Goal: Task Accomplishment & Management: Use online tool/utility

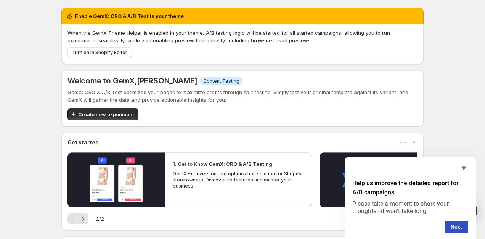
click at [469, 166] on div "Help us improve the detailed report for A/B campaigns Please take a moment to s…" at bounding box center [409, 198] width 131 height 82
click at [467, 168] on icon "Hide survey" at bounding box center [463, 167] width 9 height 9
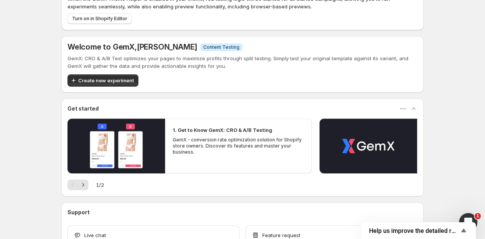
scroll to position [35, 0]
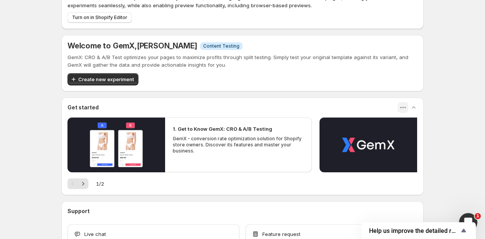
click at [404, 108] on icon "button" at bounding box center [403, 108] width 8 height 8
click at [90, 180] on div "1 / 2" at bounding box center [242, 183] width 350 height 11
click at [86, 181] on icon "Next" at bounding box center [83, 184] width 8 height 8
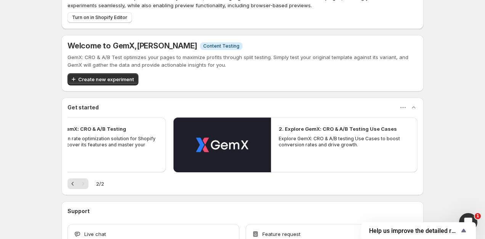
scroll to position [87, 0]
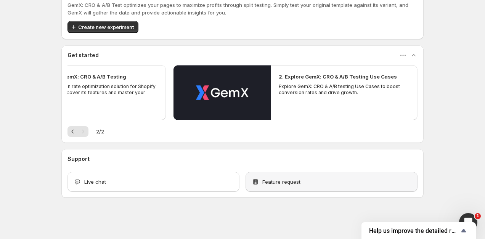
click at [300, 185] on div "Feature request" at bounding box center [331, 182] width 160 height 8
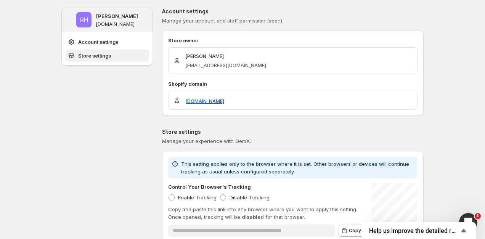
click at [96, 52] on span "Store settings" at bounding box center [94, 56] width 33 height 8
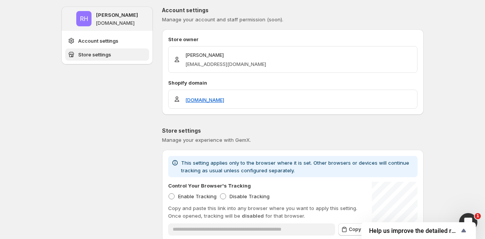
scroll to position [0, 0]
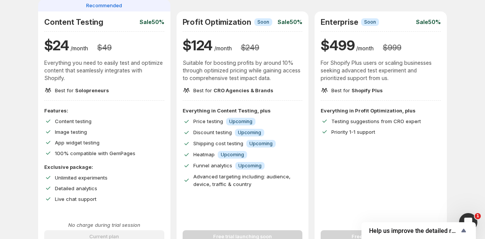
scroll to position [72, 0]
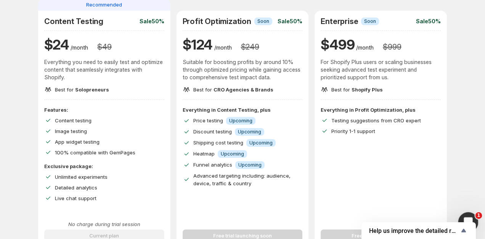
click at [468, 216] on div "Open Intercom Messenger" at bounding box center [466, 220] width 25 height 25
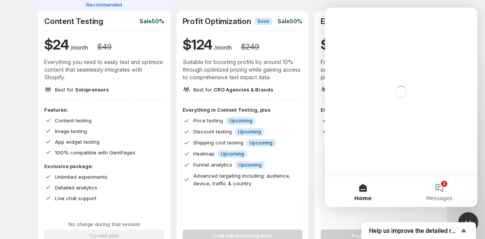
scroll to position [0, 0]
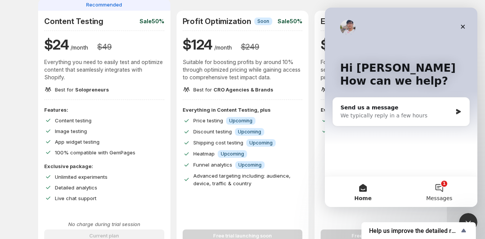
click at [437, 184] on button "1 Messages" at bounding box center [439, 191] width 76 height 30
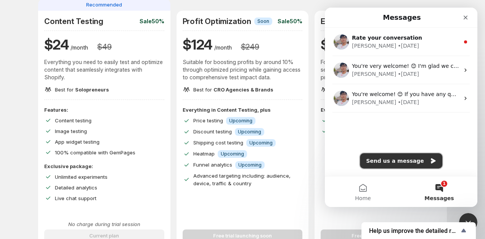
click at [400, 165] on button "Send us a message" at bounding box center [401, 160] width 82 height 15
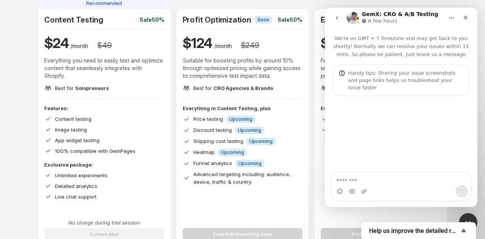
scroll to position [82, 0]
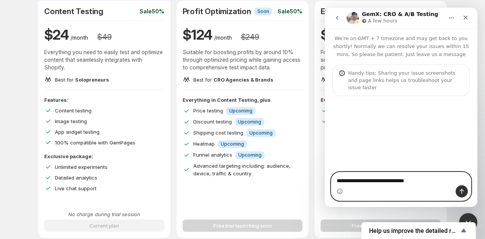
type textarea "**********"
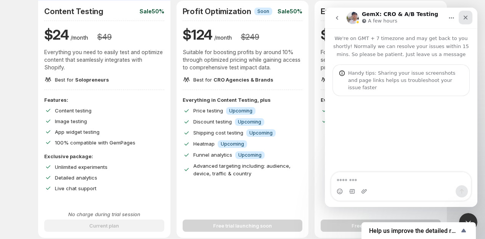
click at [465, 19] on icon "Close" at bounding box center [465, 17] width 6 height 6
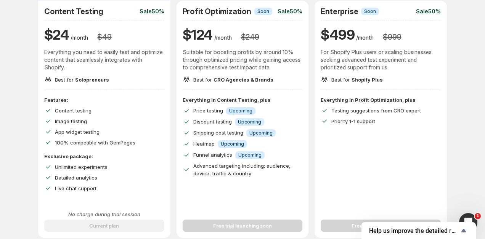
scroll to position [0, 0]
click at [464, 211] on div "Open Intercom Messenger" at bounding box center [466, 220] width 25 height 25
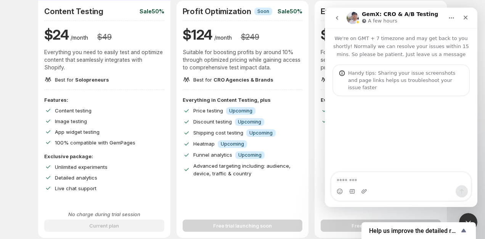
click at [335, 13] on button "go back" at bounding box center [337, 18] width 14 height 14
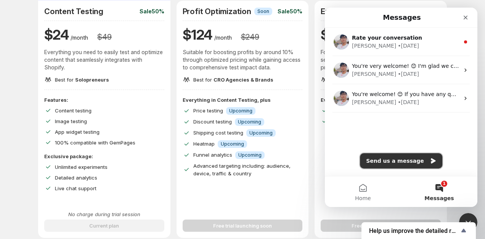
click at [410, 161] on button "Send us a message" at bounding box center [401, 160] width 82 height 15
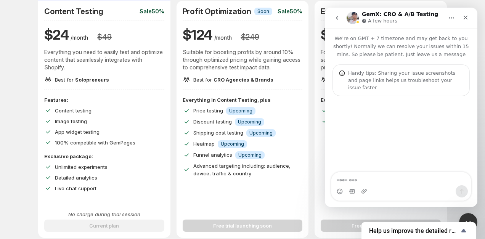
click at [364, 178] on textarea "Message…" at bounding box center [400, 178] width 139 height 13
click at [351, 180] on textarea "**********" at bounding box center [400, 178] width 139 height 13
click at [376, 180] on textarea "**********" at bounding box center [400, 178] width 139 height 13
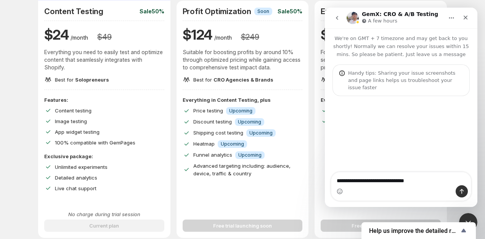
click at [429, 179] on textarea "**********" at bounding box center [400, 178] width 139 height 13
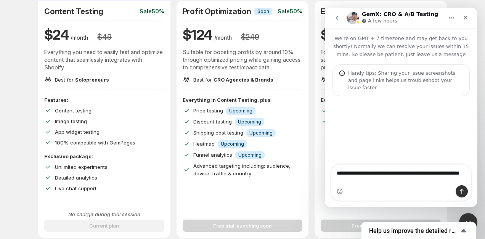
type textarea "**********"
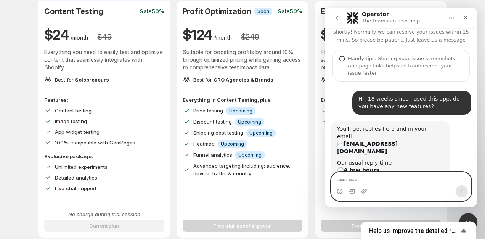
paste textarea "*"
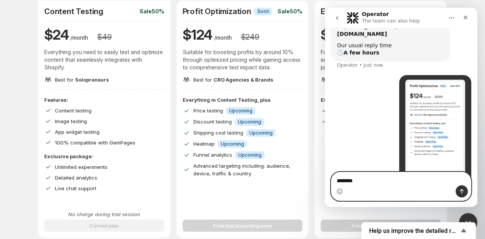
scroll to position [132, 0]
type textarea "**********"
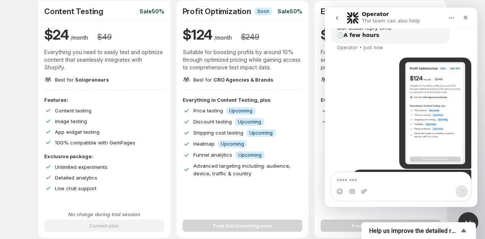
click at [466, 213] on div "Close Intercom Messenger" at bounding box center [467, 221] width 18 height 18
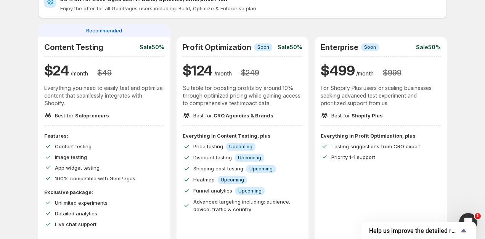
scroll to position [0, 0]
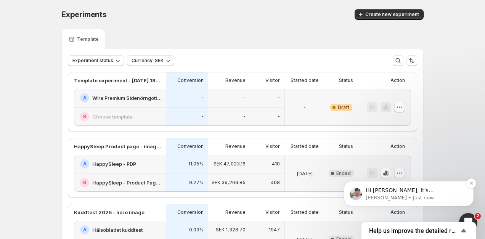
click at [401, 190] on p "Hi Rasmus, It's Antony from GemX Support Team! Thank you for reaching out! May …" at bounding box center [414, 191] width 98 height 8
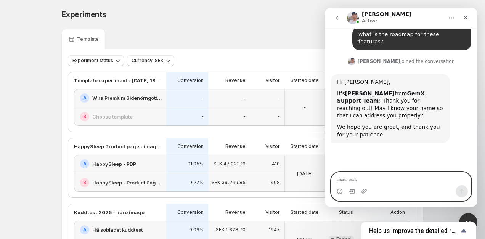
scroll to position [259, 0]
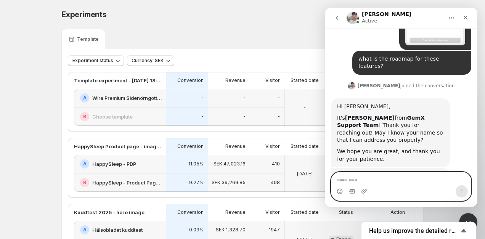
click at [378, 184] on textarea "Message…" at bounding box center [400, 178] width 139 height 13
click at [378, 177] on textarea "Message…" at bounding box center [400, 178] width 139 height 13
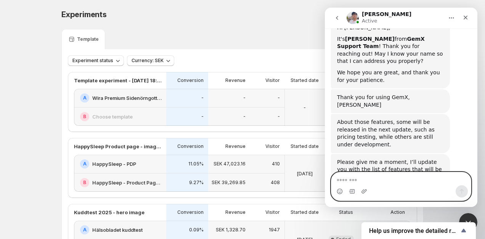
scroll to position [339, 0]
type textarea "*********"
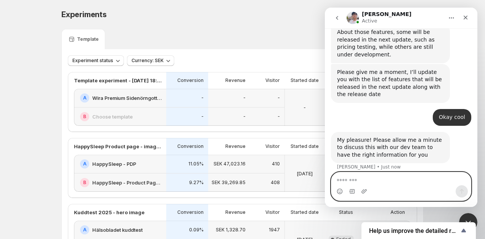
scroll to position [429, 0]
type textarea "**********"
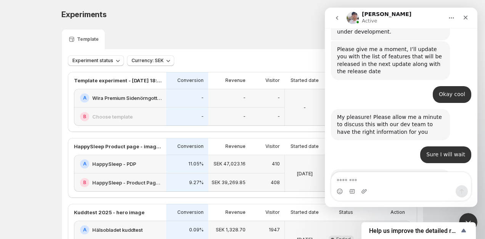
scroll to position [460, 0]
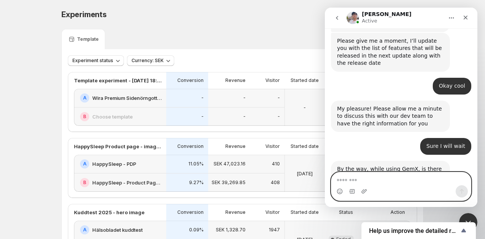
click at [378, 174] on textarea "Message…" at bounding box center [400, 178] width 139 height 13
click at [373, 180] on textarea "Message…" at bounding box center [400, 178] width 139 height 13
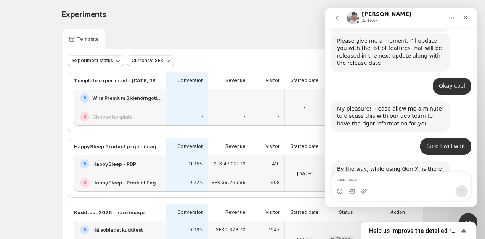
click at [389, 186] on div "Intercom messenger" at bounding box center [400, 191] width 139 height 12
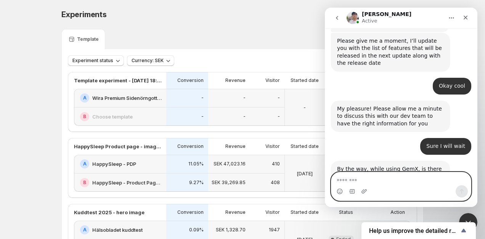
click at [371, 178] on textarea "Message…" at bounding box center [400, 178] width 139 height 13
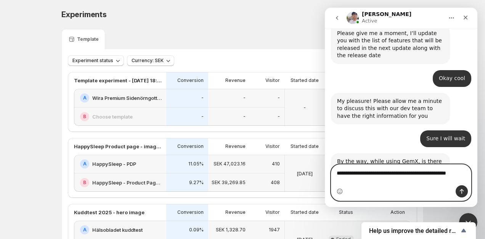
type textarea "**********"
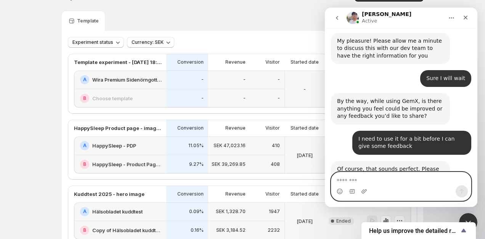
scroll to position [29, 0]
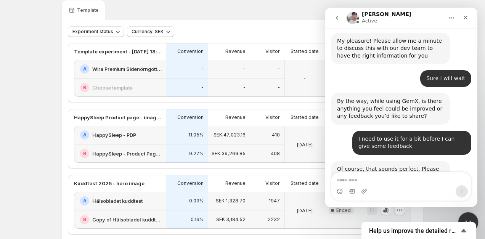
click at [464, 213] on div "Close Intercom Messenger" at bounding box center [467, 221] width 18 height 18
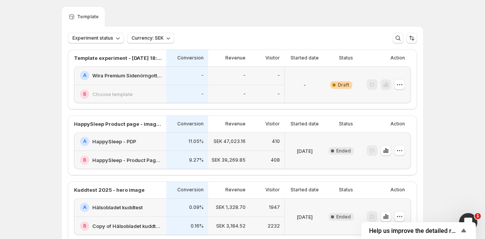
scroll to position [0, 0]
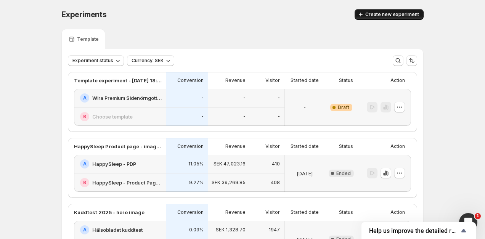
click at [377, 16] on span "Create new experiment" at bounding box center [392, 14] width 54 height 6
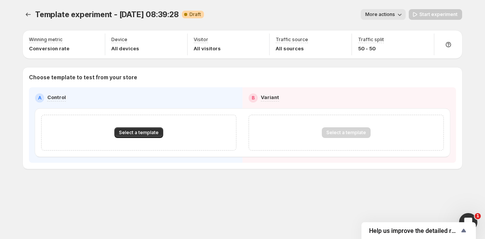
click at [143, 126] on div "Select a template" at bounding box center [138, 133] width 195 height 36
click at [143, 133] on span "Select a template" at bounding box center [139, 133] width 40 height 6
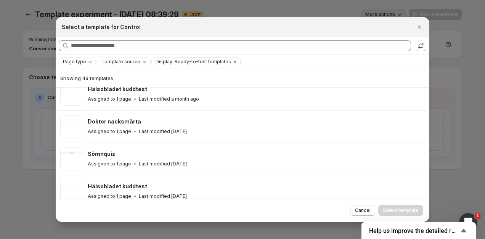
scroll to position [301, 0]
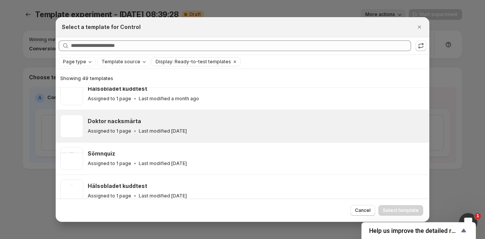
click at [122, 123] on div "Doktor nacksmärta Assigned to 1 page Last modified 2 months ago" at bounding box center [255, 126] width 335 height 18
click at [391, 209] on span "Select template" at bounding box center [401, 210] width 36 height 6
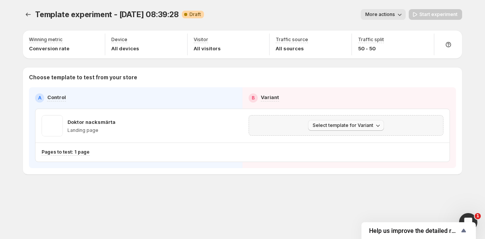
click at [378, 122] on icon "button" at bounding box center [378, 126] width 8 height 8
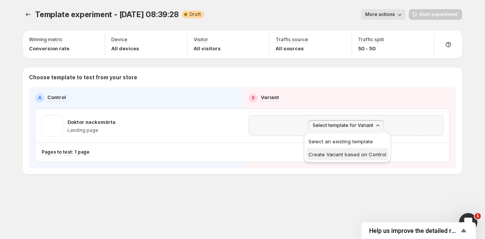
click at [335, 155] on span "Create Variant based on Control" at bounding box center [347, 154] width 78 height 6
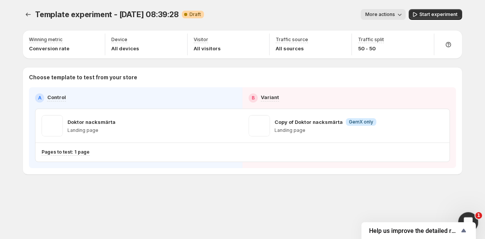
click at [470, 212] on div "Open Intercom Messenger" at bounding box center [467, 221] width 18 height 18
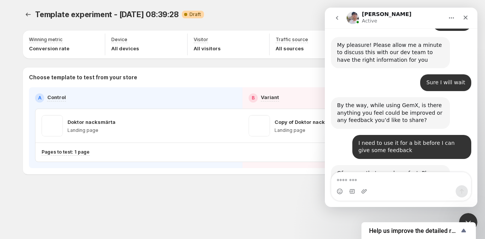
scroll to position [527, 0]
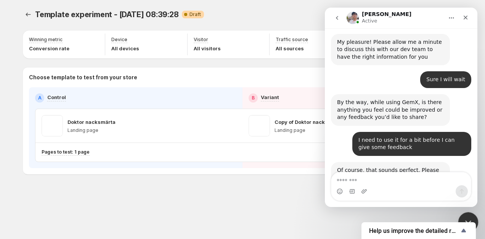
click at [462, 216] on icon "Close Intercom Messenger" at bounding box center [466, 220] width 9 height 9
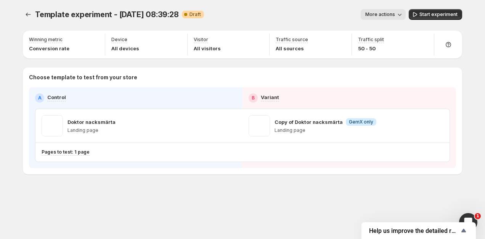
click at [377, 16] on span "More actions" at bounding box center [380, 14] width 30 height 6
click at [203, 46] on p "All visitors" at bounding box center [207, 49] width 27 height 8
click at [259, 38] on icon "button" at bounding box center [259, 41] width 8 height 8
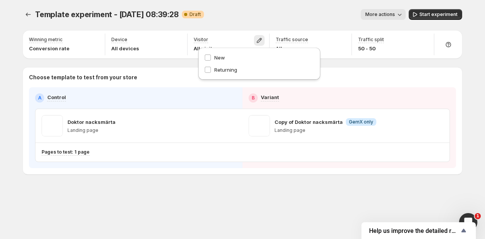
click at [242, 14] on div "More actions" at bounding box center [307, 14] width 195 height 11
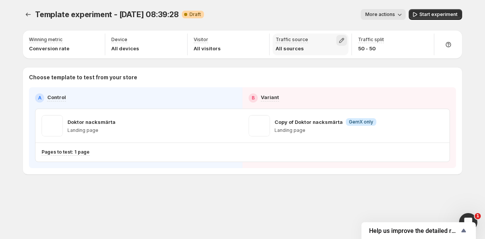
click at [337, 38] on button "button" at bounding box center [341, 40] width 11 height 11
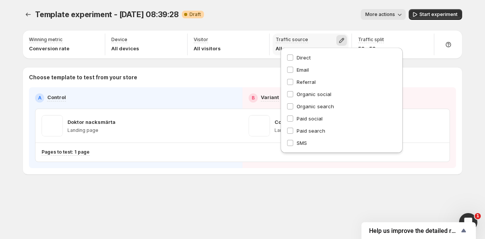
click at [337, 38] on button "button" at bounding box center [341, 40] width 11 height 11
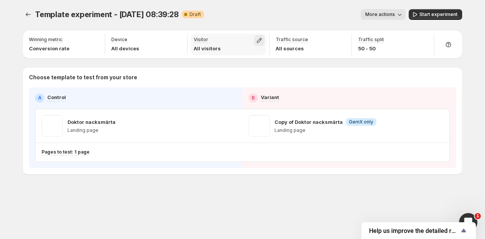
click at [255, 44] on button "button" at bounding box center [259, 40] width 11 height 11
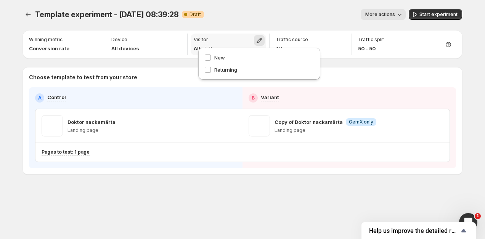
click at [255, 42] on button "button" at bounding box center [259, 40] width 11 height 11
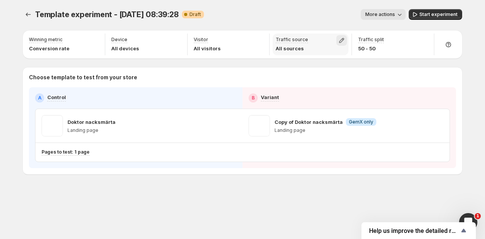
click at [340, 39] on icon "button" at bounding box center [342, 41] width 8 height 8
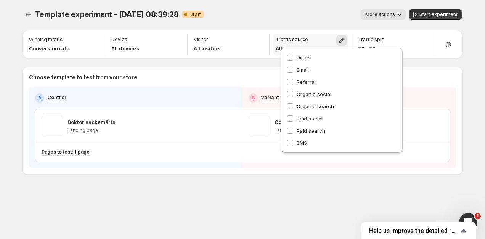
click at [340, 39] on icon "button" at bounding box center [342, 41] width 8 height 8
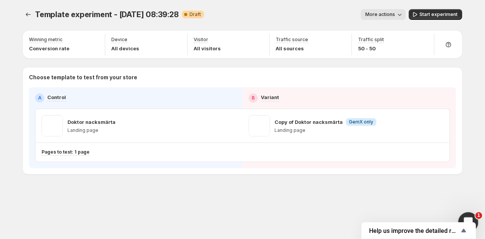
click at [466, 217] on icon "Open Intercom Messenger" at bounding box center [467, 221] width 13 height 13
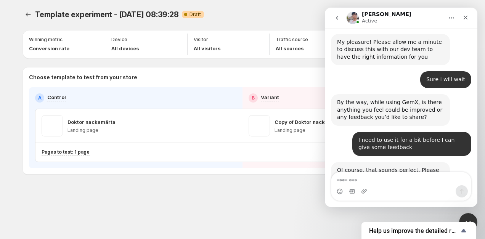
click at [376, 183] on textarea "Message…" at bounding box center [400, 178] width 139 height 13
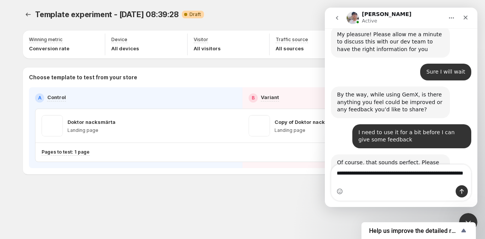
type textarea "**********"
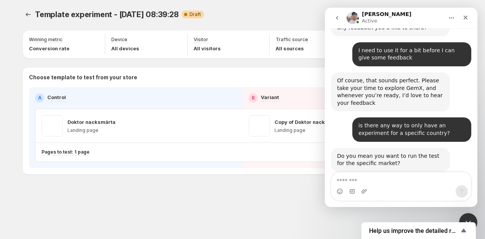
scroll to position [617, 0]
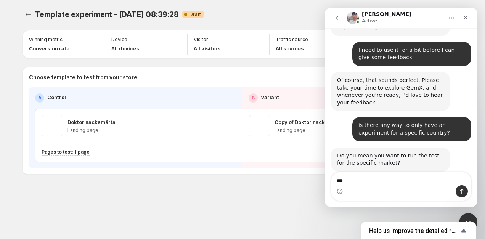
type textarea "****"
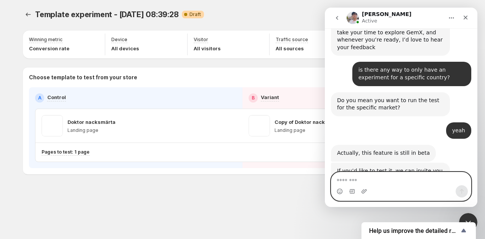
scroll to position [673, 0]
click at [375, 181] on textarea "Message…" at bounding box center [400, 178] width 139 height 13
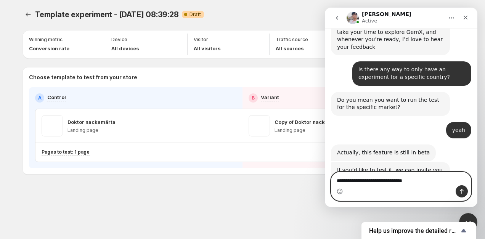
type textarea "**********"
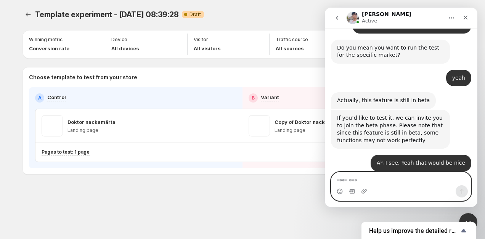
scroll to position [718, 0]
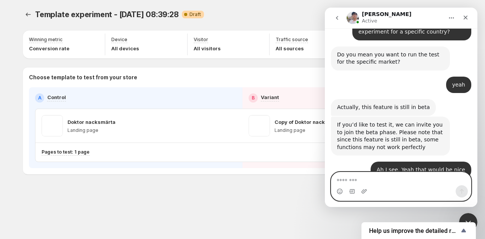
click at [396, 183] on textarea "Message…" at bounding box center [400, 178] width 139 height 13
type textarea "**********"
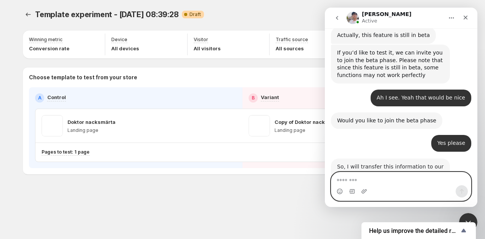
scroll to position [801, 0]
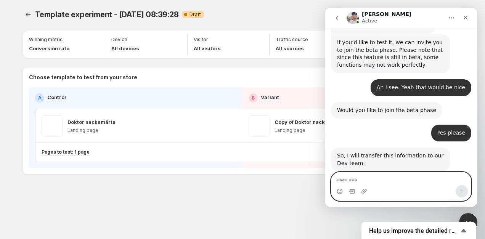
click at [378, 181] on textarea "Message…" at bounding box center [400, 178] width 139 height 13
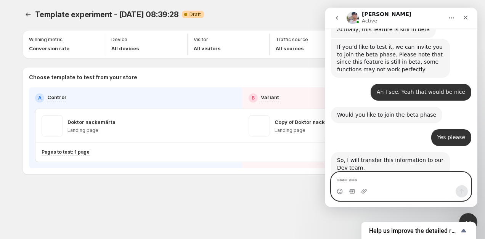
click at [405, 180] on textarea "Message…" at bounding box center [400, 178] width 139 height 13
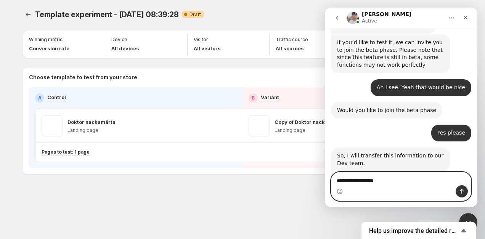
type textarea "**********"
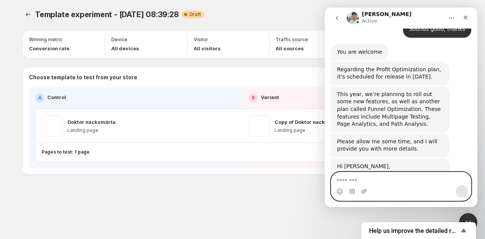
scroll to position [986, 0]
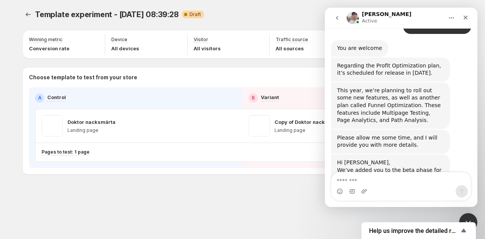
click at [412, 186] on div "Intercom messenger" at bounding box center [400, 191] width 139 height 12
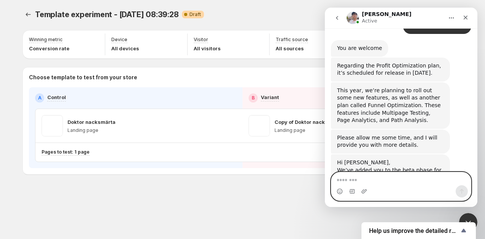
click at [407, 184] on textarea "Message…" at bounding box center [400, 178] width 139 height 13
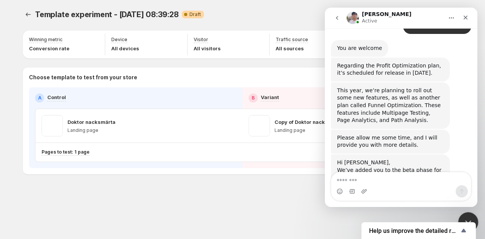
click at [467, 213] on div "Close Intercom Messenger" at bounding box center [467, 221] width 18 height 18
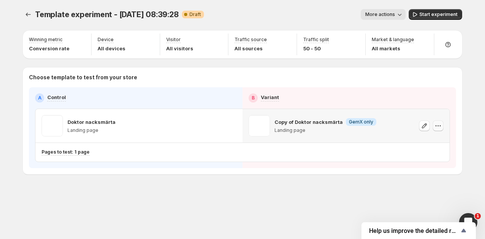
click at [439, 128] on icon "button" at bounding box center [438, 126] width 8 height 8
click at [320, 151] on div "Pages to test: 1 page" at bounding box center [212, 152] width 341 height 6
click at [426, 126] on icon "button" at bounding box center [424, 126] width 8 height 8
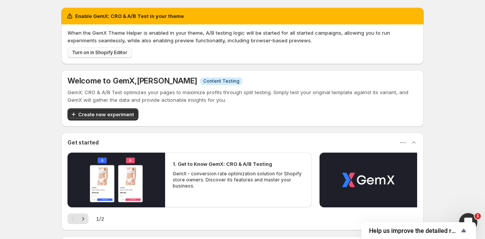
click at [85, 53] on span "Turn on in Shopify Editor" at bounding box center [99, 53] width 55 height 6
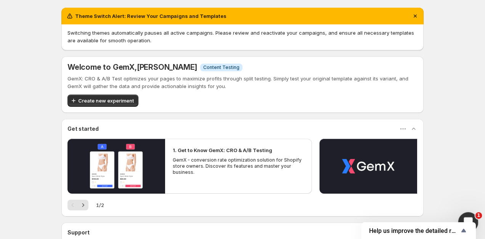
click at [468, 215] on div "Open Intercom Messenger" at bounding box center [466, 220] width 25 height 25
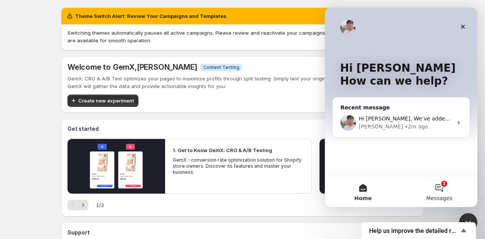
click at [442, 191] on button "1 Messages" at bounding box center [439, 191] width 76 height 30
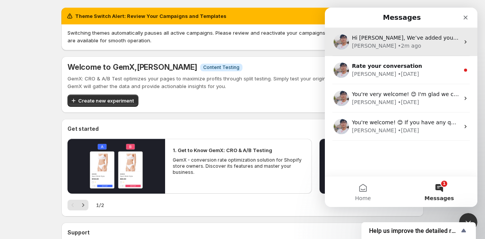
click at [397, 43] on div "• 2m ago" at bounding box center [408, 46] width 23 height 8
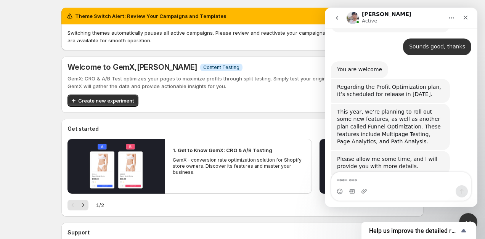
scroll to position [959, 0]
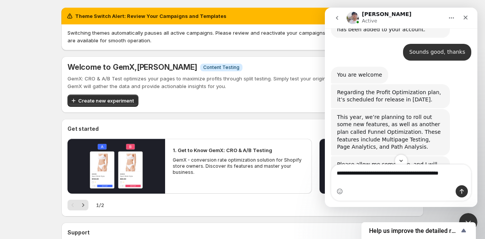
type textarea "**********"
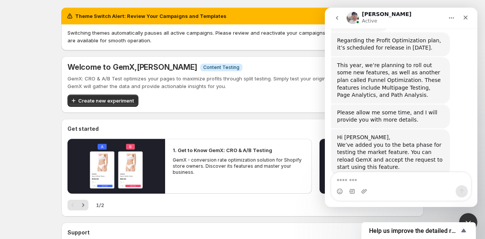
scroll to position [1016, 0]
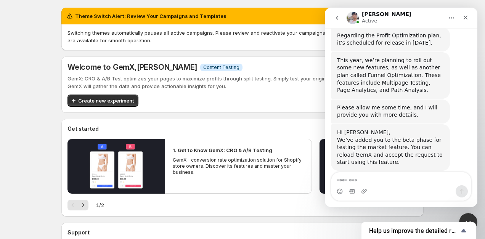
click at [370, 188] on div "Intercom messenger" at bounding box center [400, 191] width 139 height 12
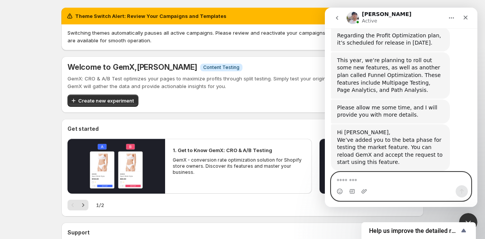
click at [351, 178] on textarea "Message…" at bounding box center [400, 178] width 139 height 13
type textarea "**********"
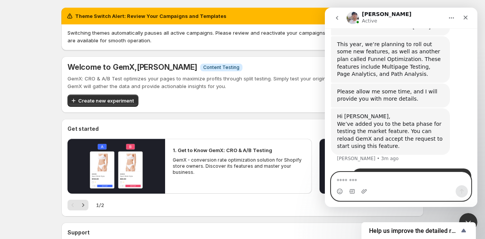
scroll to position [1033, 0]
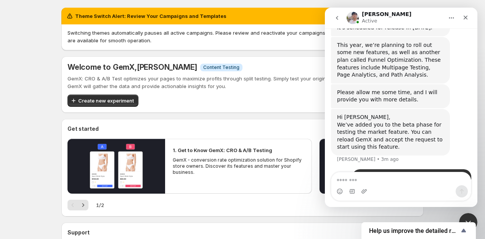
scroll to position [1033, 0]
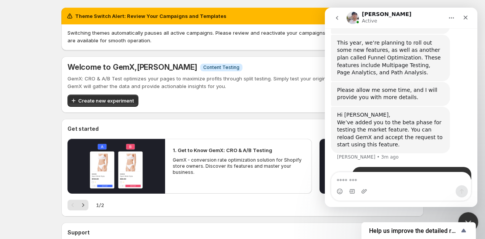
click at [470, 218] on icon "Close Intercom Messenger" at bounding box center [466, 220] width 9 height 9
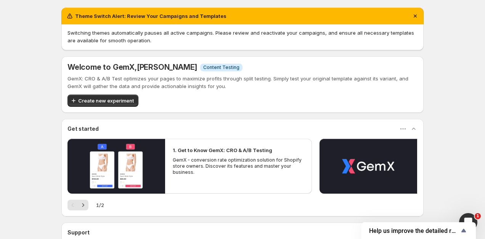
scroll to position [74, 0]
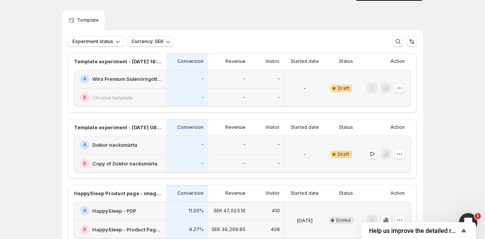
scroll to position [21, 0]
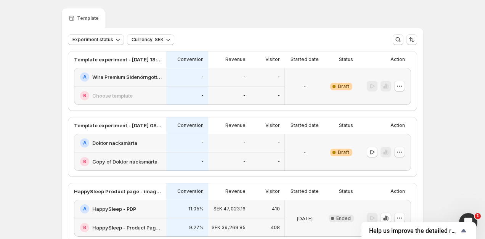
click at [400, 152] on icon "button" at bounding box center [399, 152] width 8 height 8
click at [391, 167] on span "Edit" at bounding box center [405, 168] width 55 height 8
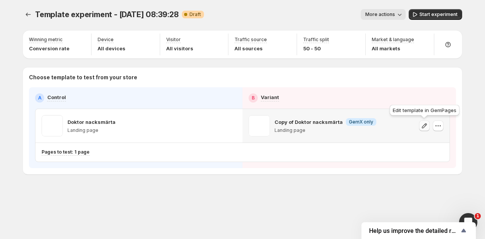
click at [423, 127] on icon "button" at bounding box center [424, 126] width 8 height 8
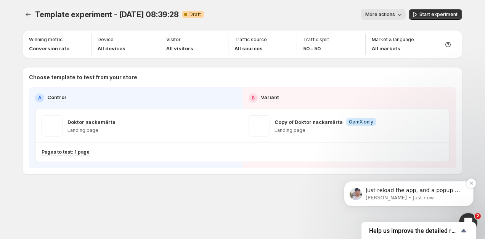
click at [426, 195] on p "Antony • Just now" at bounding box center [414, 197] width 98 height 7
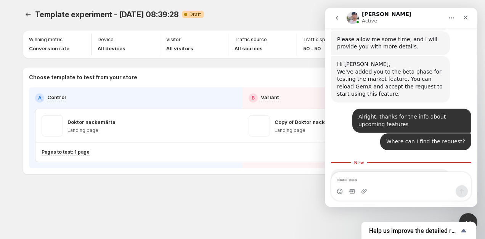
scroll to position [1083, 0]
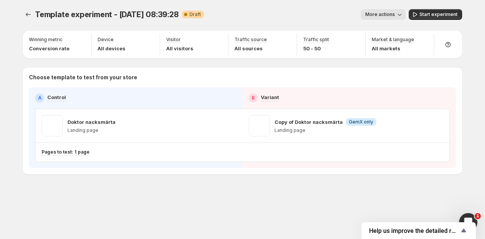
click at [396, 18] on button "More actions" at bounding box center [382, 14] width 45 height 11
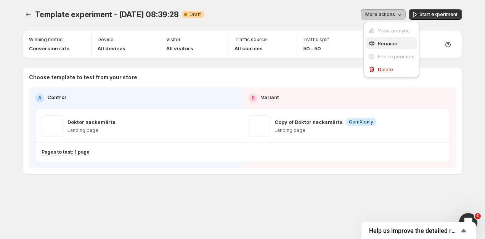
click at [385, 43] on span "Rename" at bounding box center [387, 43] width 19 height 6
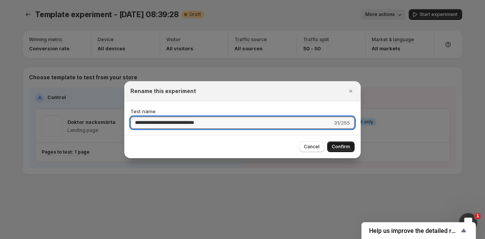
type input "**********"
click at [345, 148] on span "Confirm" at bounding box center [340, 147] width 18 height 6
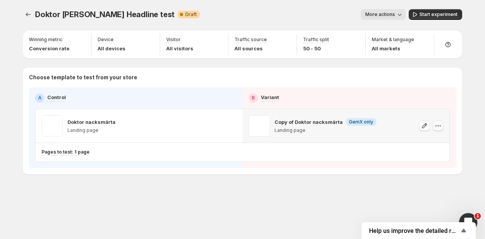
click at [436, 125] on icon "button" at bounding box center [438, 126] width 8 height 8
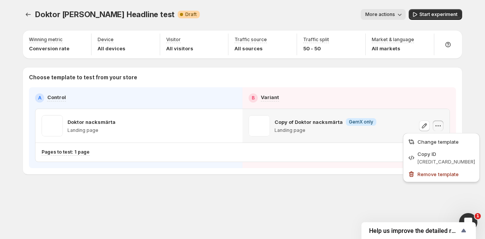
click at [436, 125] on icon "button" at bounding box center [438, 126] width 8 height 8
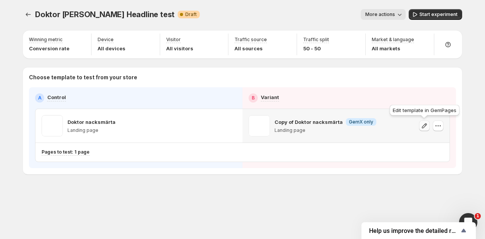
click at [428, 125] on icon "button" at bounding box center [424, 126] width 8 height 8
click at [81, 40] on icon "button" at bounding box center [81, 41] width 8 height 8
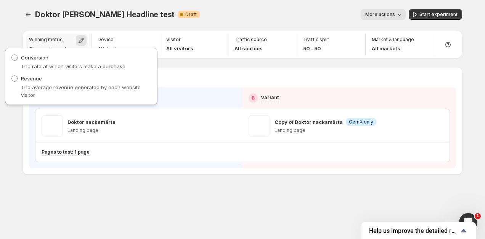
click at [81, 40] on icon "button" at bounding box center [81, 41] width 8 height 8
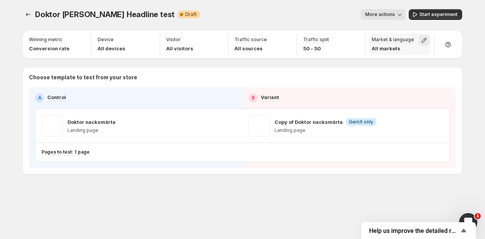
click at [424, 40] on icon "button" at bounding box center [424, 41] width 8 height 8
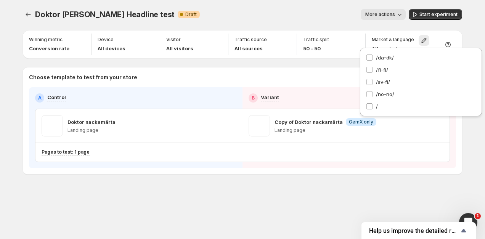
click at [351, 16] on div "More actions" at bounding box center [306, 14] width 200 height 11
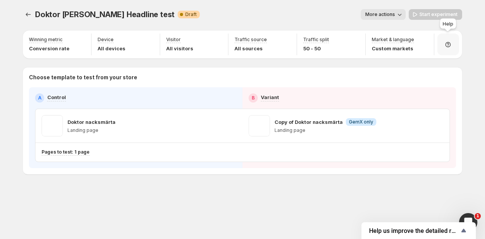
click at [442, 45] on div at bounding box center [448, 45] width 22 height 22
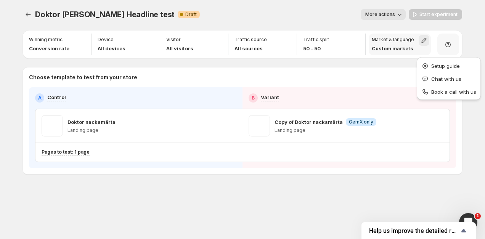
click at [422, 41] on icon "button" at bounding box center [423, 40] width 5 height 5
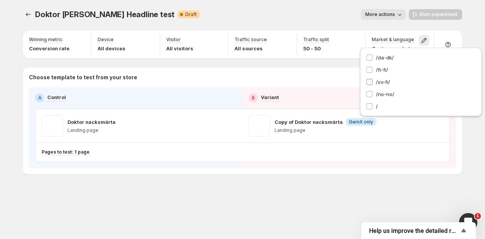
click at [370, 78] on label "/sv-fi/" at bounding box center [421, 82] width 110 height 8
click at [373, 182] on div "Doktor [PERSON_NAME] Headline test. This page is ready Doktor Nacksmärta Headli…" at bounding box center [242, 107] width 457 height 215
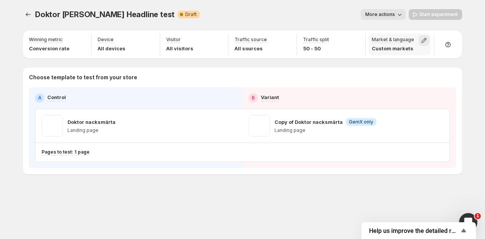
click at [421, 40] on icon "button" at bounding box center [424, 41] width 8 height 8
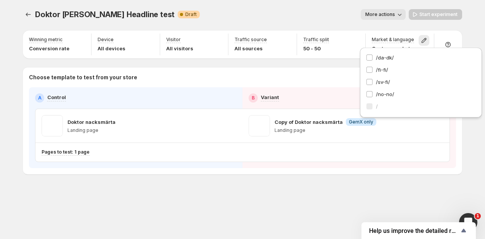
click at [432, 180] on div "Doktor [PERSON_NAME] Headline test. This page is ready Doktor Nacksmärta Headli…" at bounding box center [242, 107] width 457 height 215
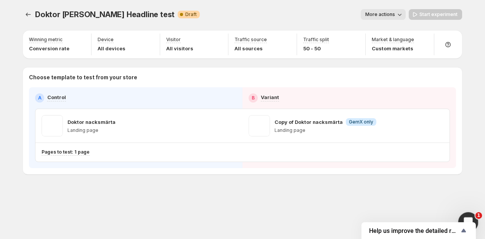
click at [472, 218] on icon "Open Intercom Messenger" at bounding box center [467, 221] width 13 height 13
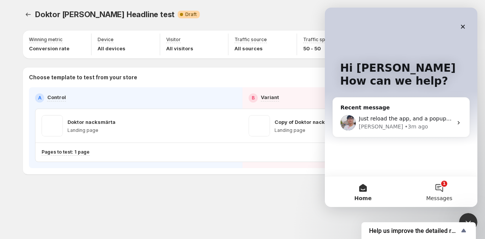
click at [438, 186] on button "1 Messages" at bounding box center [439, 191] width 76 height 30
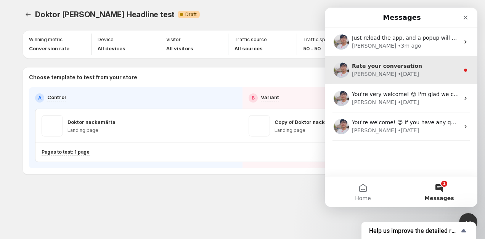
click at [400, 68] on span "Rate your conversation" at bounding box center [387, 66] width 70 height 6
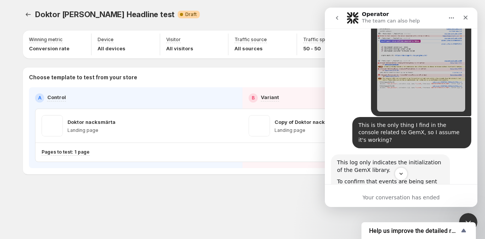
scroll to position [2296, 0]
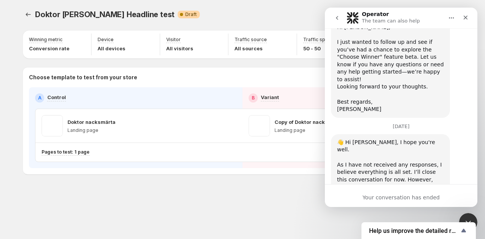
click at [337, 19] on icon "go back" at bounding box center [337, 18] width 6 height 6
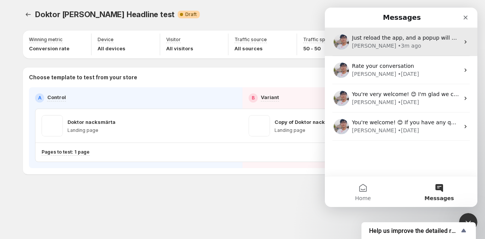
click at [397, 45] on div "• 3m ago" at bounding box center [408, 46] width 23 height 8
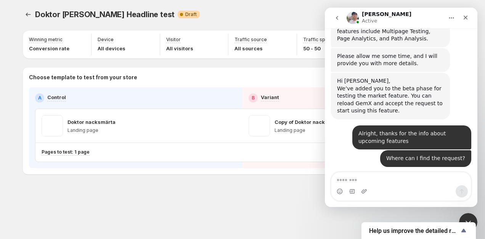
click at [384, 178] on textarea "Message…" at bounding box center [400, 178] width 139 height 13
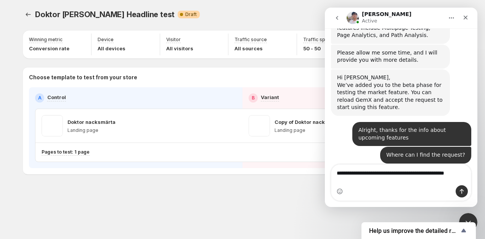
scroll to position [1078, 0]
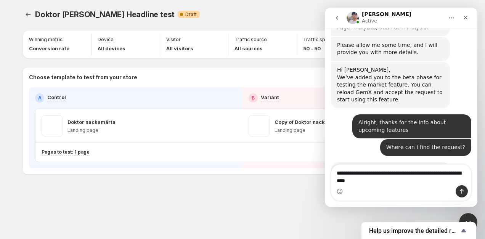
type textarea "**********"
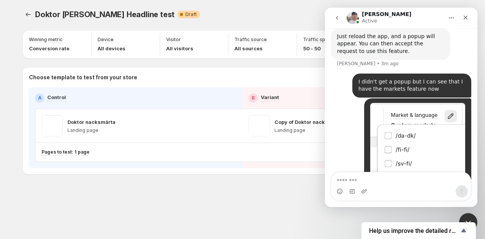
scroll to position [1213, 0]
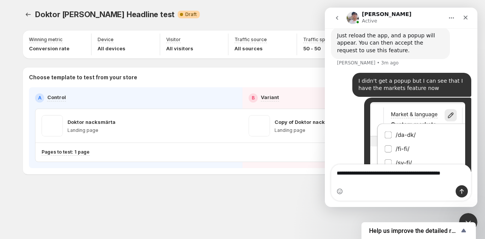
type textarea "**********"
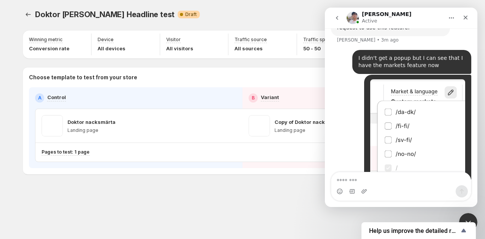
scroll to position [1238, 0]
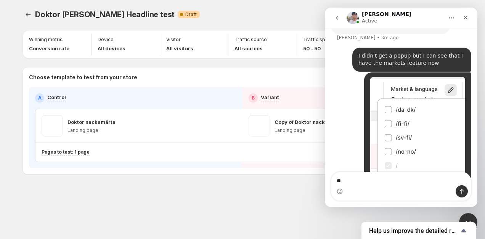
type textarea "***"
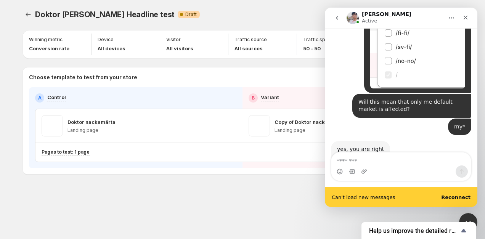
scroll to position [1323, 0]
